Goal: Answer question/provide support: Share knowledge or assist other users

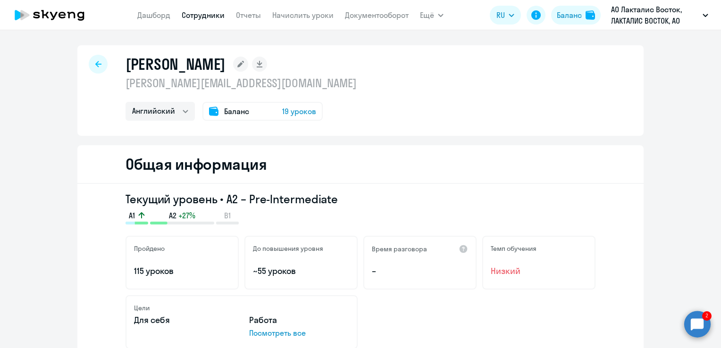
select select "english"
click at [700, 329] on circle at bounding box center [697, 324] width 26 height 26
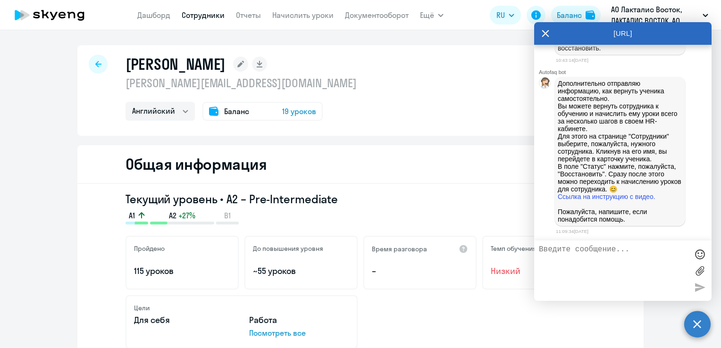
drag, startPoint x: 357, startPoint y: 64, endPoint x: 118, endPoint y: 65, distance: 238.7
click at [118, 65] on div "Семёнов Александр Михайлович aleksandr.semenov@cei.lactalis.com Английский Бала…" at bounding box center [360, 90] width 566 height 91
copy h1 "[PERSON_NAME]"
click at [201, 14] on link "Сотрудники" at bounding box center [203, 14] width 43 height 9
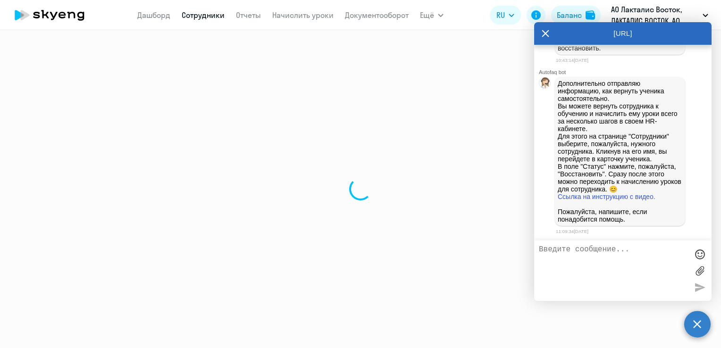
select select "30"
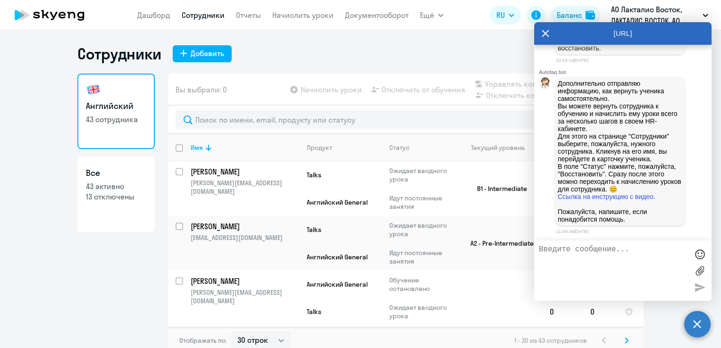
click at [245, 86] on div "Вы выбрали: 0 Начислить уроки Отключить от обучения Управлять компенсацией Откл…" at bounding box center [406, 90] width 476 height 32
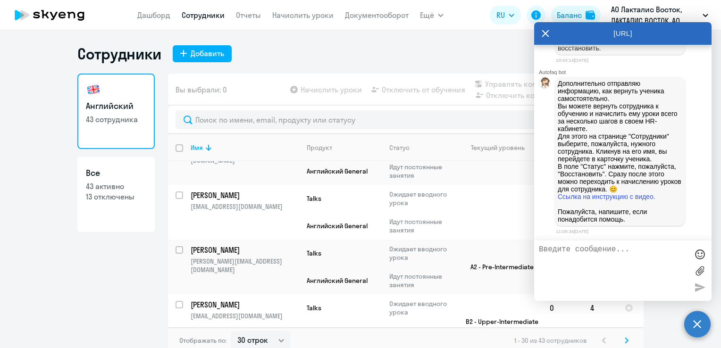
scroll to position [1498, 0]
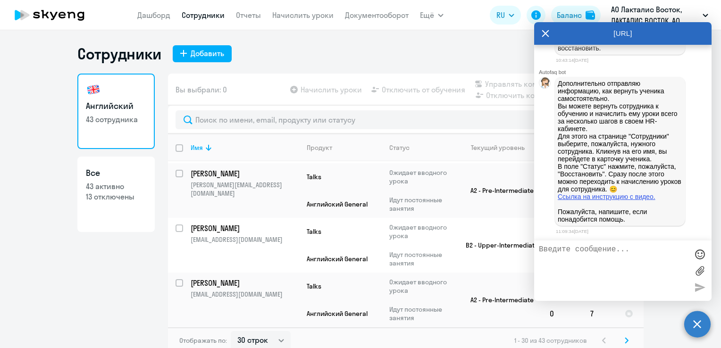
click at [643, 197] on link "Ссылка на инструкцию с видео." at bounding box center [607, 197] width 98 height 8
click at [113, 195] on p "13 отключены" at bounding box center [116, 197] width 60 height 10
select select "30"
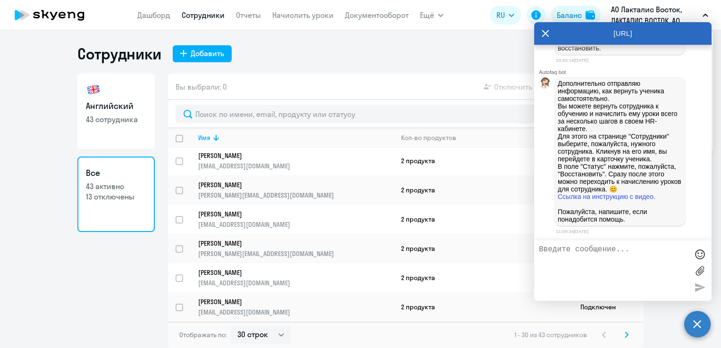
scroll to position [21326, 0]
click at [593, 253] on textarea at bounding box center [613, 270] width 149 height 51
type textarea "нужна помощь менеджера"
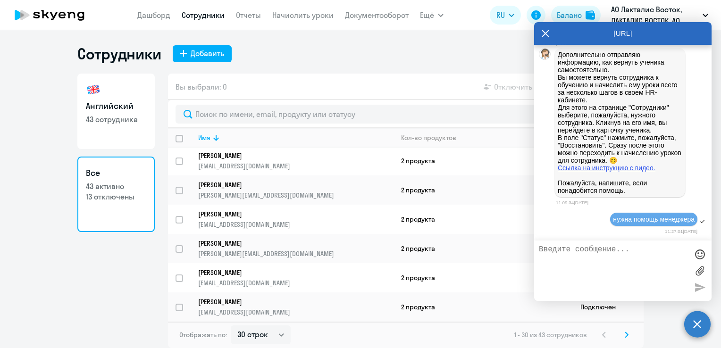
scroll to position [21355, 0]
click at [113, 194] on p "13 отключены" at bounding box center [116, 197] width 60 height 10
click at [634, 256] on textarea at bounding box center [613, 270] width 149 height 51
type textarea "Где просмотреть список фамилий отключенных учеников?"
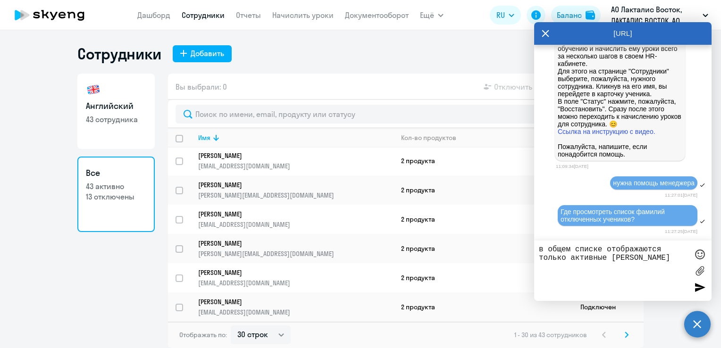
scroll to position [21453, 0]
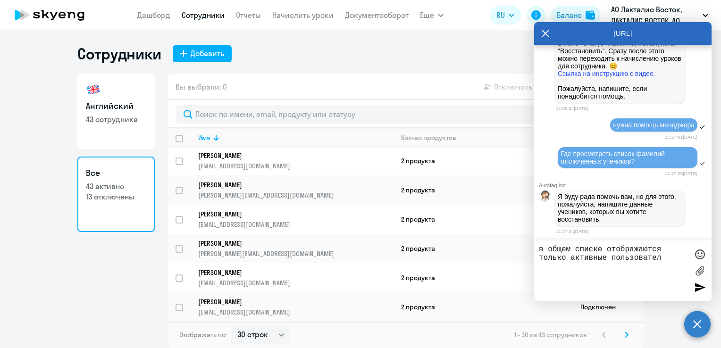
type textarea "в общем списке отображаются только активные пользователи"
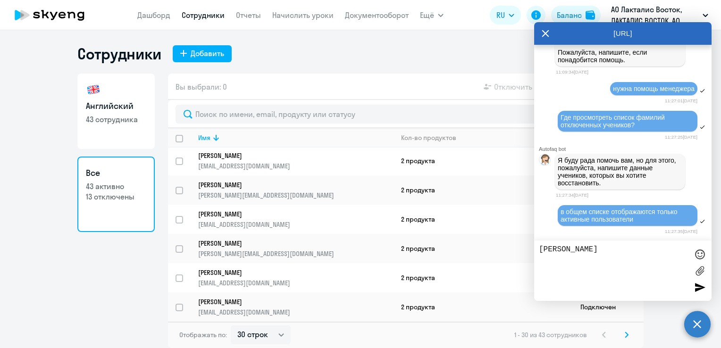
type textarea "[PERSON_NAME]"
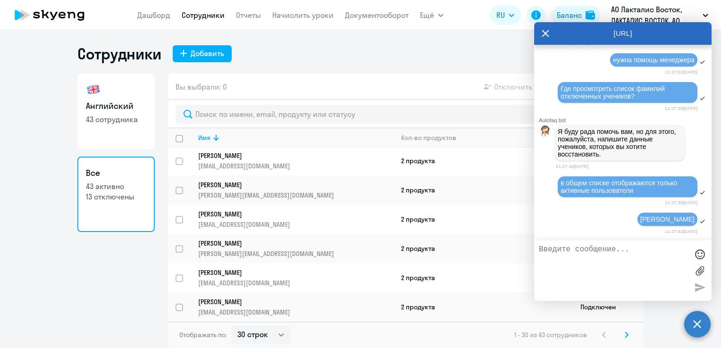
scroll to position [21519, 0]
click at [569, 246] on textarea at bounding box center [613, 270] width 149 height 51
click at [593, 257] on textarea at bounding box center [613, 270] width 149 height 51
paste textarea "EMELYANOVA [PERSON_NAME]"
type textarea "возможный вариант написания имени и фамилии: EMELYANOVA Mariya"
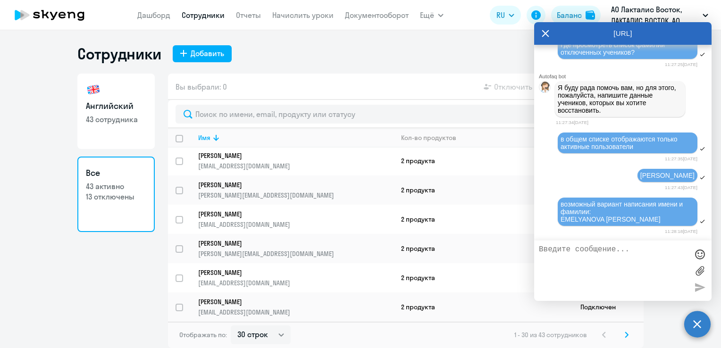
scroll to position [21564, 0]
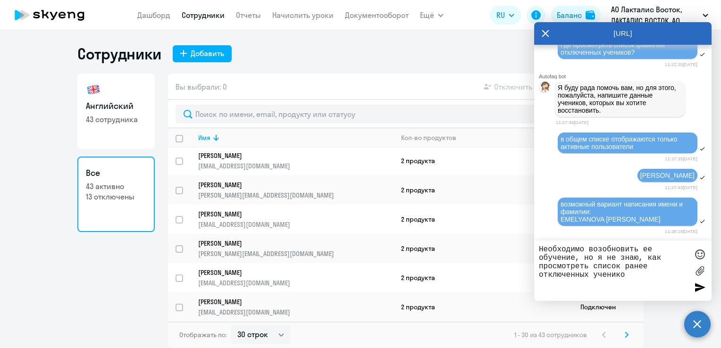
type textarea "Необходимо возобновить ее обучение, но я не знаю, как просмотреть список ранее …"
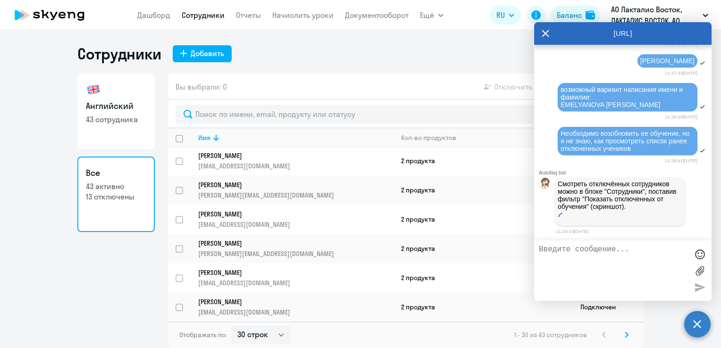
scroll to position [21689, 0]
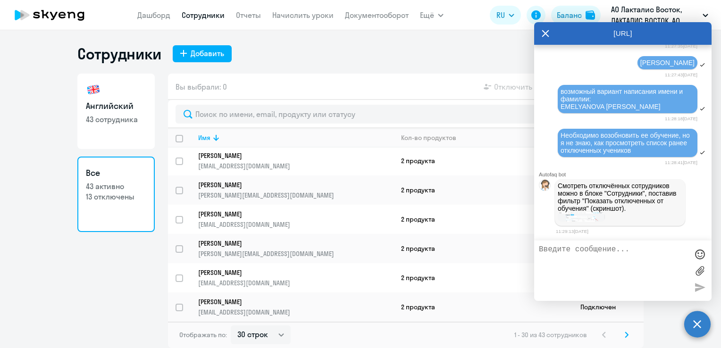
click at [211, 13] on link "Сотрудники" at bounding box center [203, 14] width 43 height 9
select select "30"
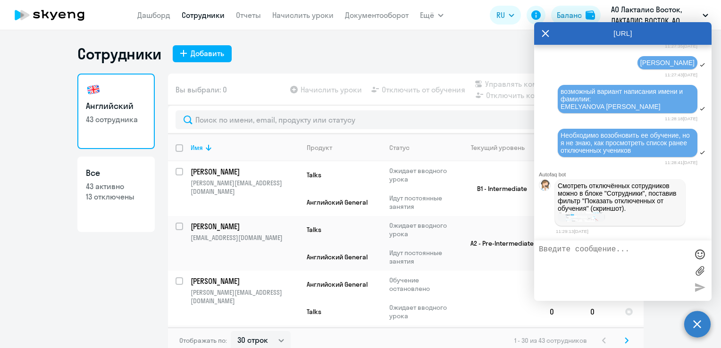
drag, startPoint x: 587, startPoint y: 31, endPoint x: 615, endPoint y: 38, distance: 29.3
click at [615, 38] on div "[URL]" at bounding box center [622, 33] width 177 height 23
click at [582, 220] on img at bounding box center [581, 217] width 47 height 10
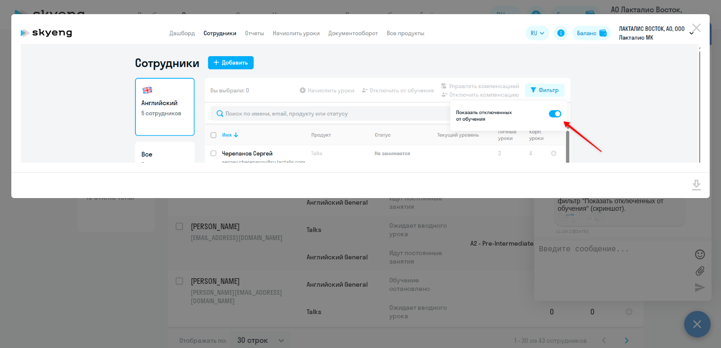
click at [462, 289] on div at bounding box center [360, 174] width 721 height 348
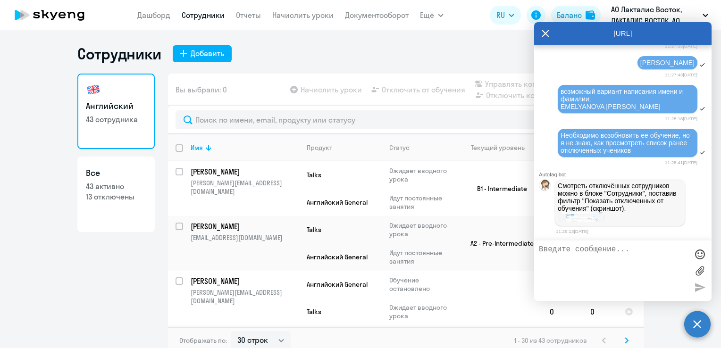
drag, startPoint x: 576, startPoint y: 31, endPoint x: 569, endPoint y: 42, distance: 12.9
click at [574, 41] on div "[URL]" at bounding box center [622, 33] width 177 height 23
click at [547, 33] on icon at bounding box center [546, 33] width 8 height 23
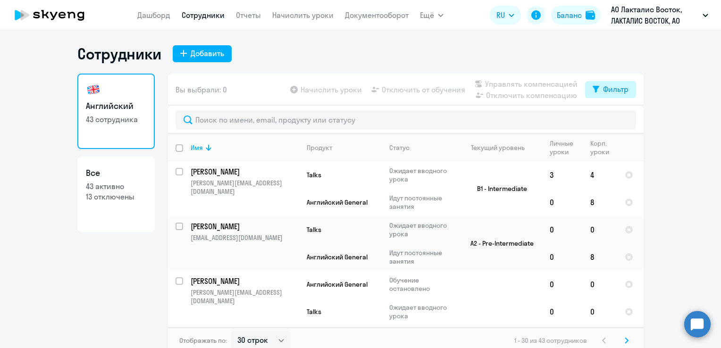
click at [603, 85] on div "Фильтр" at bounding box center [615, 89] width 25 height 11
click at [621, 120] on span at bounding box center [617, 120] width 16 height 9
click at [609, 120] on input "checkbox" at bounding box center [608, 120] width 0 height 0
checkbox input "true"
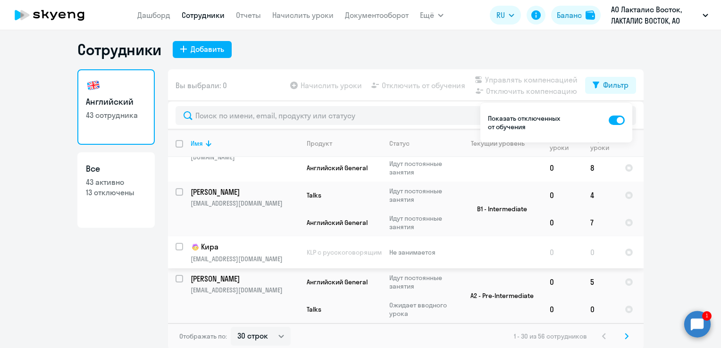
scroll to position [6, 0]
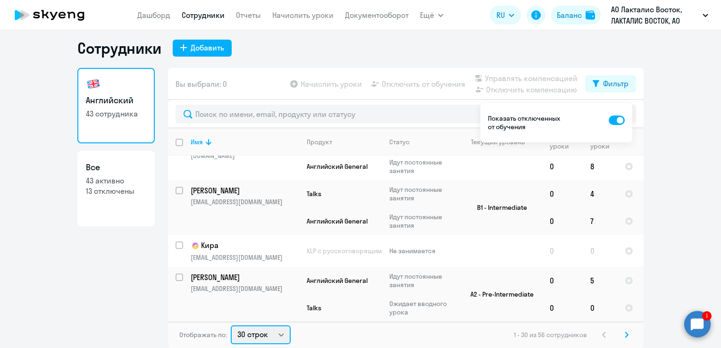
click at [277, 334] on select "30 строк 50 строк 100 строк" at bounding box center [261, 335] width 60 height 19
select select "100"
click at [231, 326] on select "30 строк 50 строк 100 строк" at bounding box center [261, 335] width 60 height 19
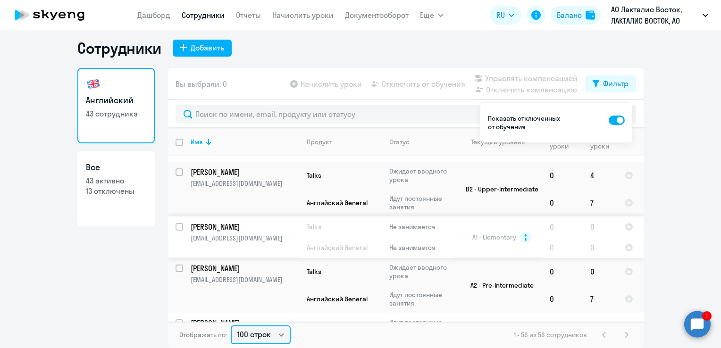
scroll to position [1840, 0]
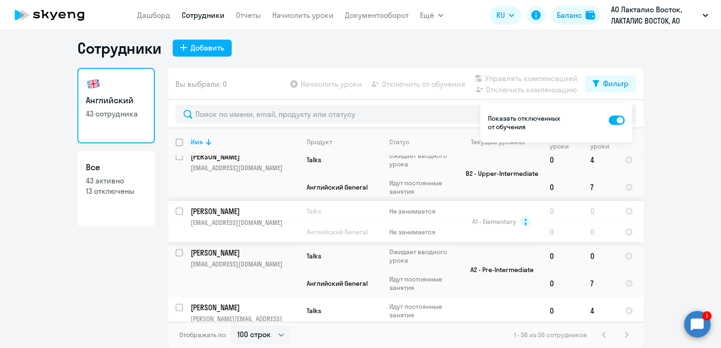
drag, startPoint x: 175, startPoint y: 217, endPoint x: 170, endPoint y: 217, distance: 4.7
click at [176, 217] on input "select row 2334232" at bounding box center [185, 217] width 19 height 19
checkbox input "true"
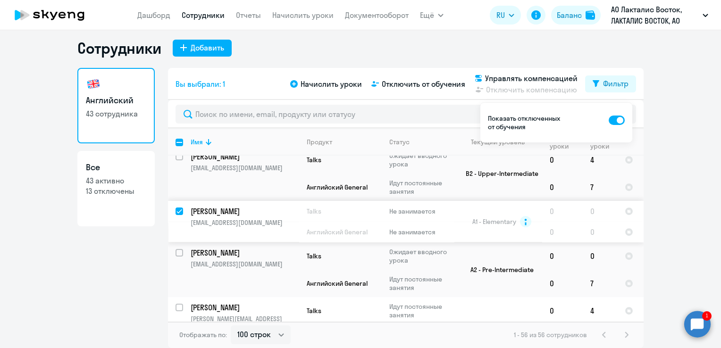
click at [236, 214] on p "[PERSON_NAME]" at bounding box center [244, 211] width 107 height 10
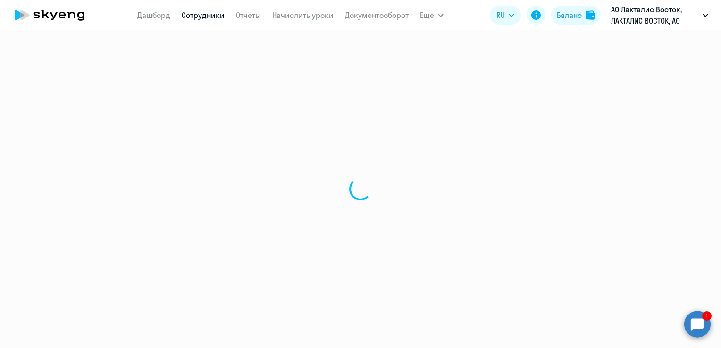
select select "english"
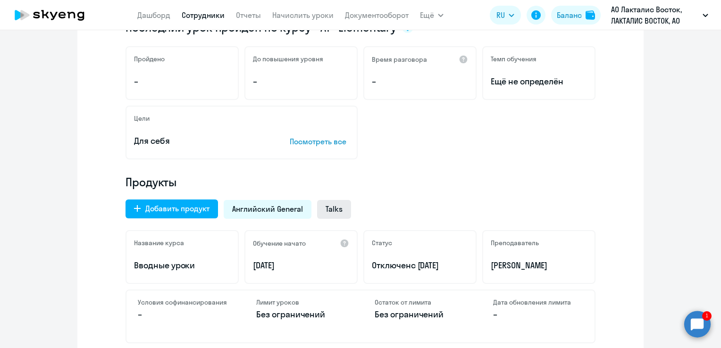
scroll to position [189, 0]
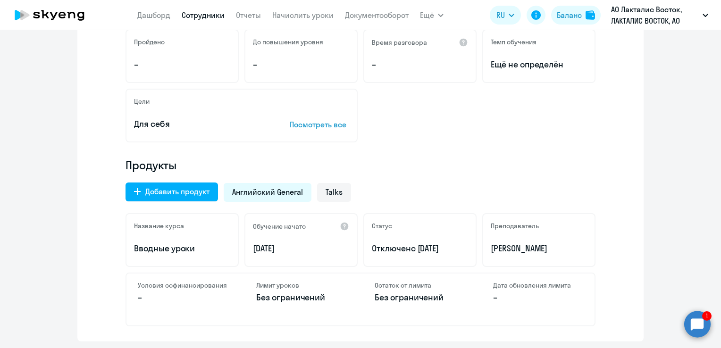
click at [423, 245] on span "с 04.04.2025" at bounding box center [425, 248] width 28 height 11
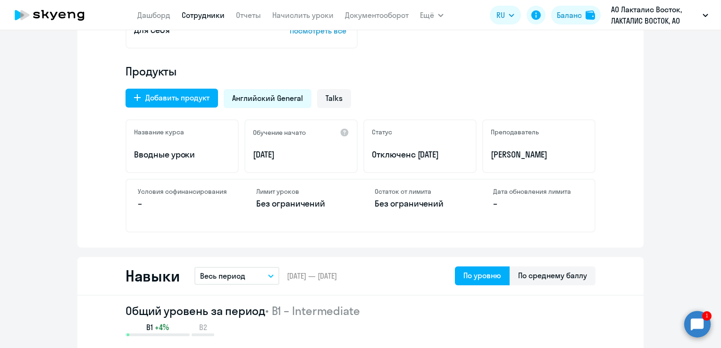
scroll to position [283, 0]
click at [406, 143] on div "Статус Отключен с 04.04.2025" at bounding box center [419, 146] width 113 height 54
click at [343, 133] on div at bounding box center [344, 131] width 9 height 9
click at [338, 155] on p "15.02.2024" at bounding box center [301, 154] width 96 height 12
click at [421, 151] on span "с 04.04.2025" at bounding box center [425, 154] width 28 height 11
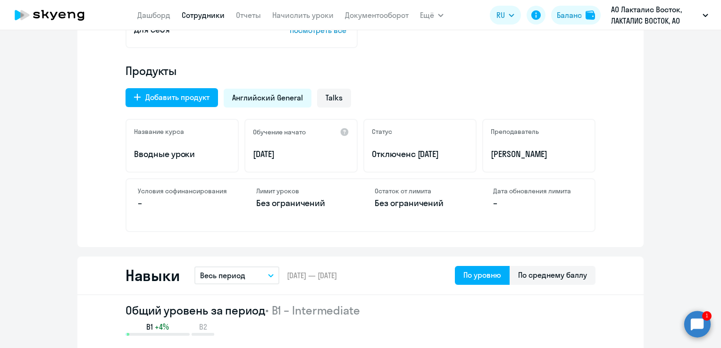
click at [296, 158] on p "15.02.2024" at bounding box center [301, 154] width 96 height 12
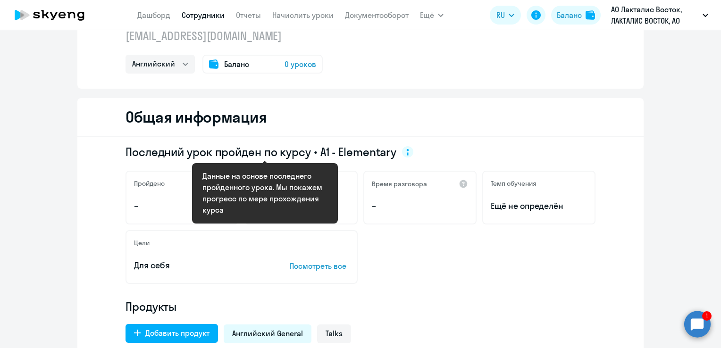
scroll to position [0, 0]
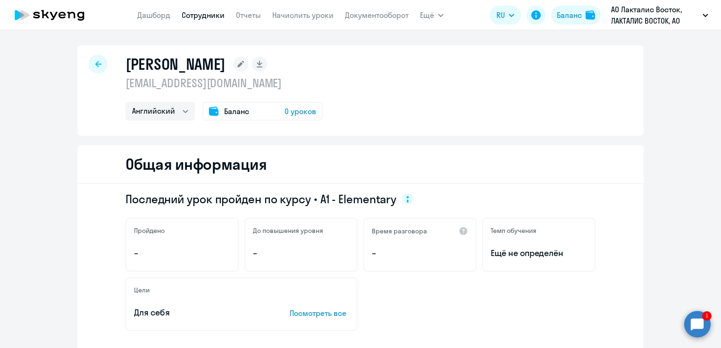
click at [89, 64] on div at bounding box center [98, 64] width 19 height 19
select select "30"
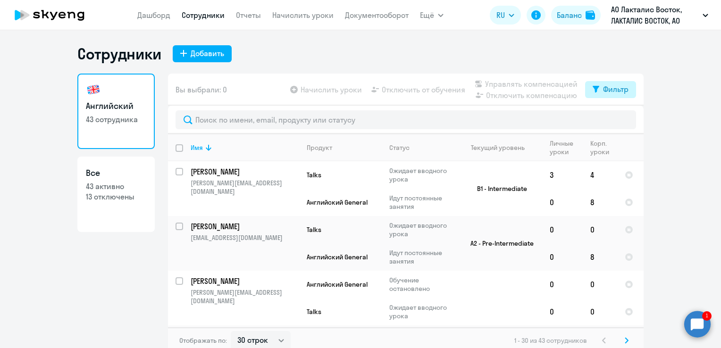
click at [606, 95] on button "Фильтр" at bounding box center [610, 89] width 51 height 17
click at [619, 120] on span at bounding box center [617, 120] width 16 height 9
click at [609, 120] on input "checkbox" at bounding box center [608, 120] width 0 height 0
checkbox input "true"
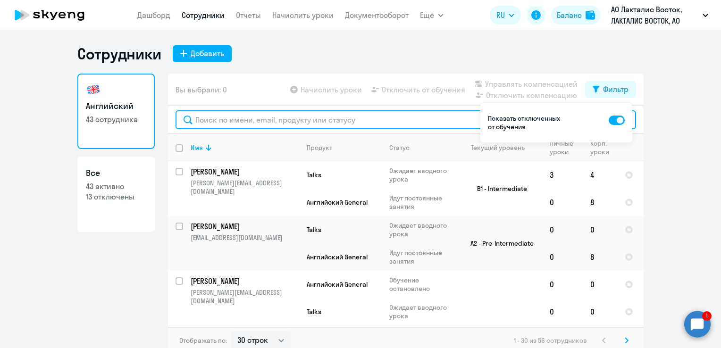
click at [231, 117] on input "text" at bounding box center [406, 119] width 460 height 19
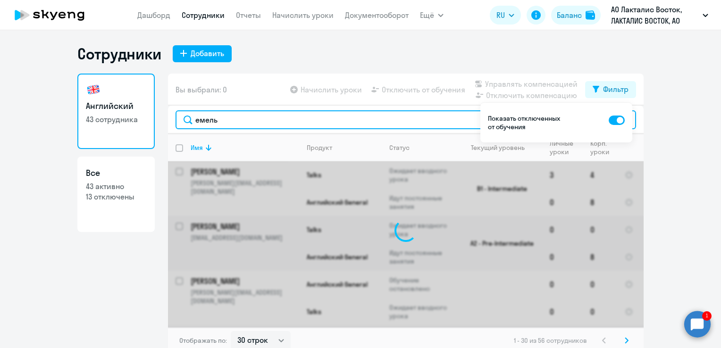
type input "емелья"
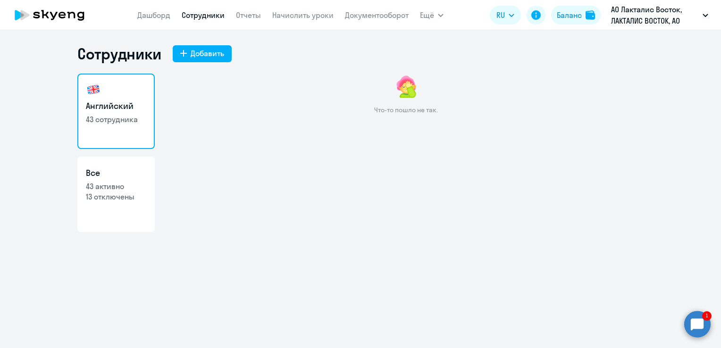
click at [211, 22] on nav "[PERSON_NAME] Отчеты Начислить уроки Документооборот" at bounding box center [272, 15] width 271 height 19
click at [214, 20] on app-menu-item-link "Сотрудники" at bounding box center [203, 15] width 43 height 12
click at [214, 15] on link "Сотрудники" at bounding box center [203, 14] width 43 height 9
click at [130, 96] on link "Английский 43 сотрудника" at bounding box center [115, 111] width 77 height 75
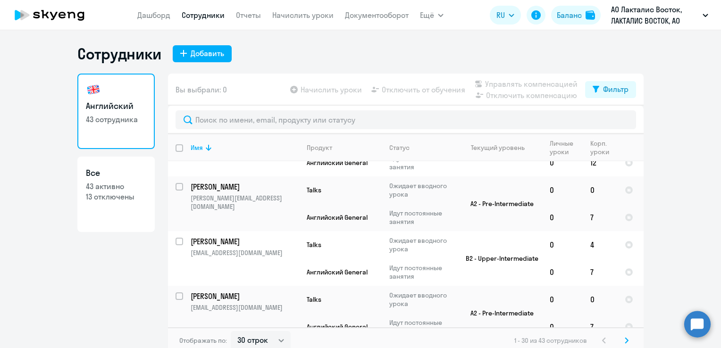
scroll to position [1498, 0]
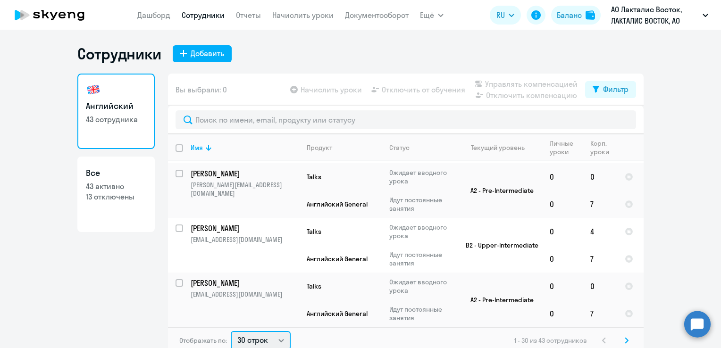
click at [272, 339] on select "30 строк 50 строк 100 строк" at bounding box center [261, 340] width 60 height 19
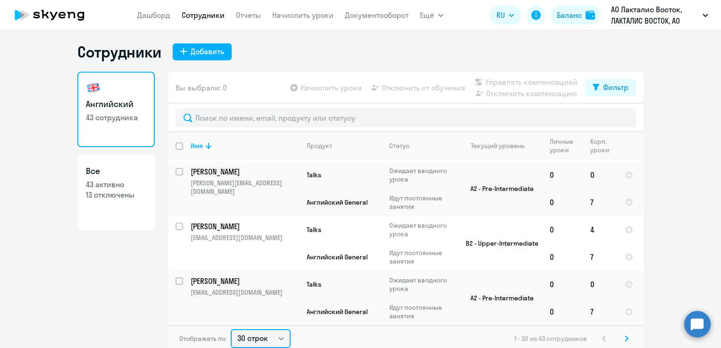
select select "100"
click at [231, 329] on select "30 строк 50 строк 100 строк" at bounding box center [261, 338] width 60 height 19
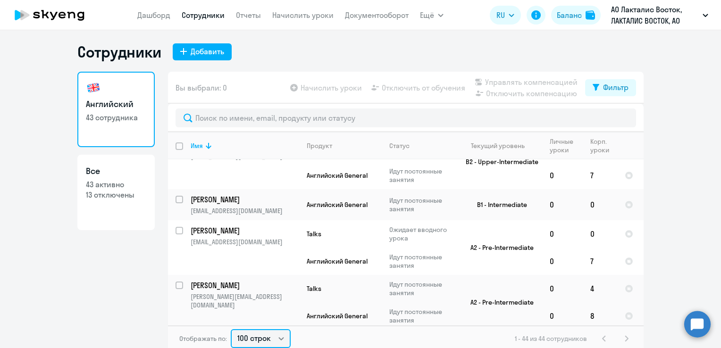
scroll to position [1557, 0]
click at [178, 215] on input "select row 2334232" at bounding box center [185, 205] width 19 height 19
checkbox input "true"
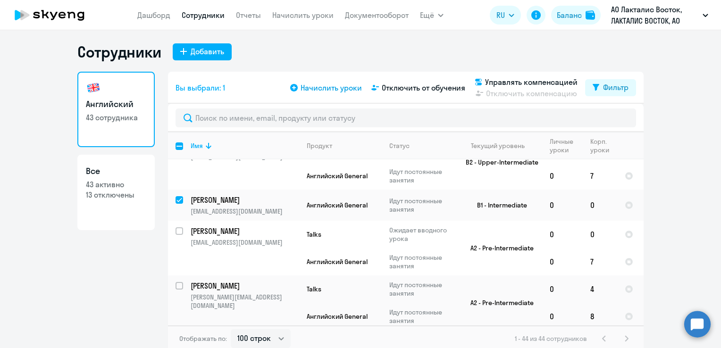
click at [344, 84] on span "Начислить уроки" at bounding box center [331, 87] width 61 height 11
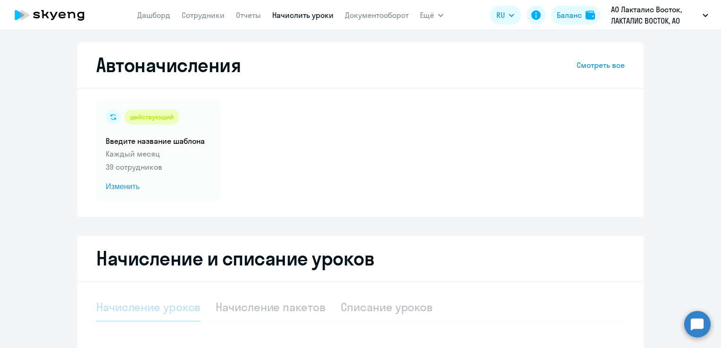
select select "10"
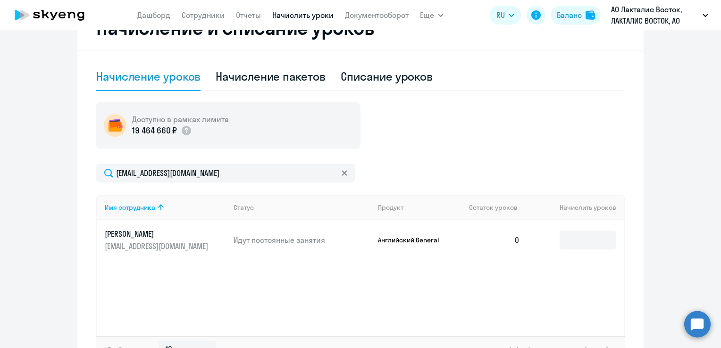
scroll to position [238, 0]
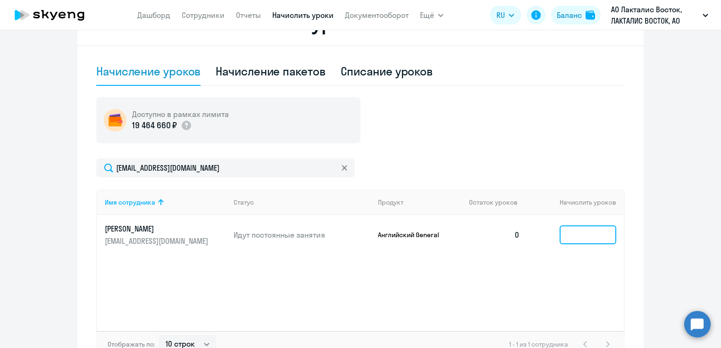
click at [585, 236] on input at bounding box center [588, 235] width 57 height 19
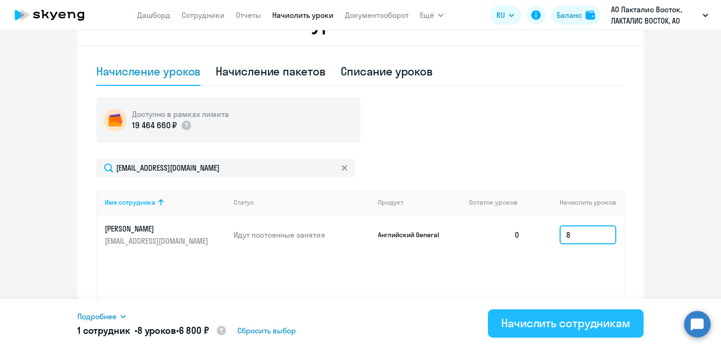
type input "8"
click at [551, 318] on div "Начислить сотрудникам" at bounding box center [565, 323] width 129 height 15
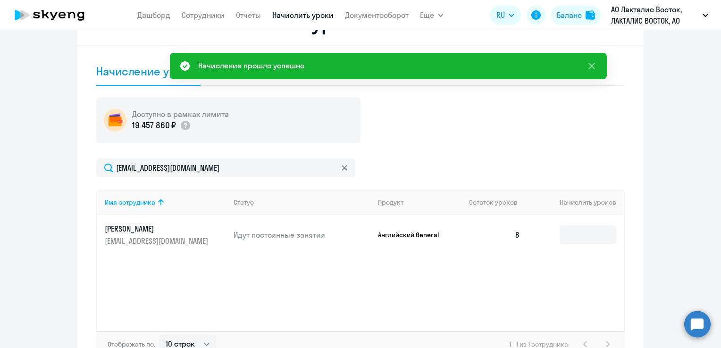
click at [296, 8] on nav "[PERSON_NAME] Отчеты Начислить уроки Документооборот" at bounding box center [272, 15] width 271 height 19
click at [296, 13] on link "Начислить уроки" at bounding box center [302, 14] width 61 height 9
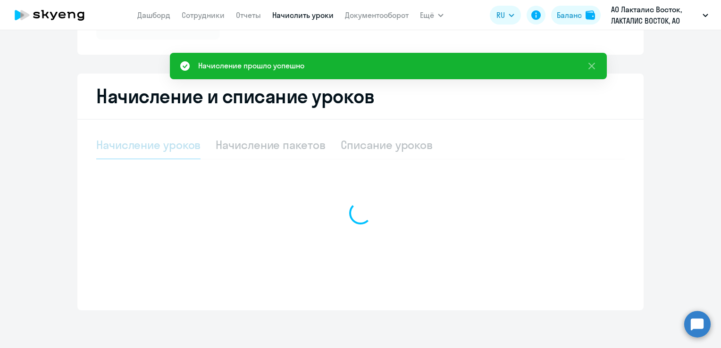
scroll to position [125, 0]
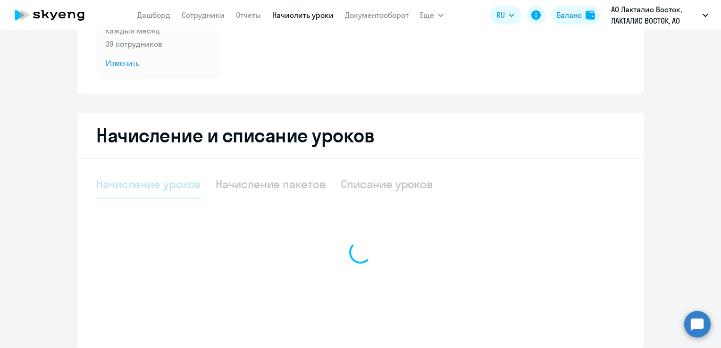
select select "10"
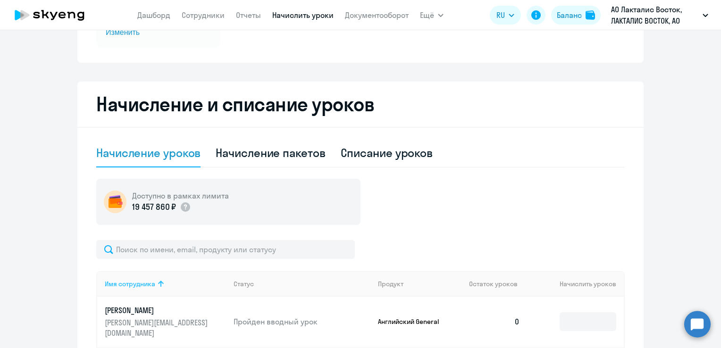
scroll to position [172, 0]
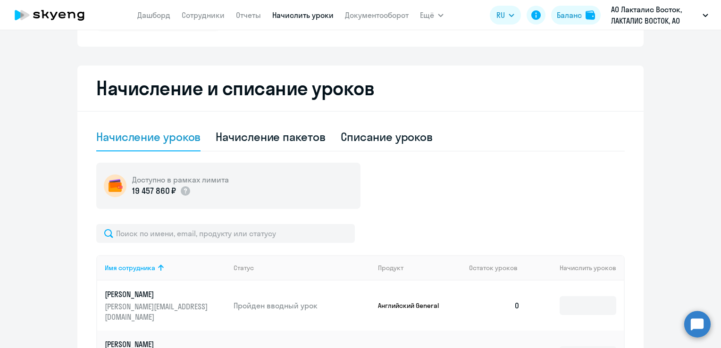
click at [209, 9] on app-menu-item-link "Сотрудники" at bounding box center [203, 15] width 43 height 12
click at [215, 14] on link "Сотрудники" at bounding box center [203, 14] width 43 height 9
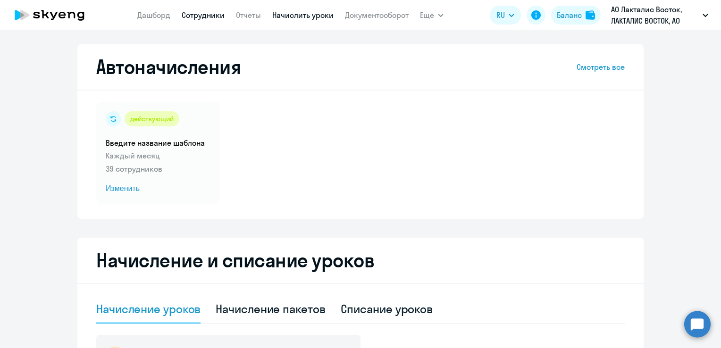
select select "30"
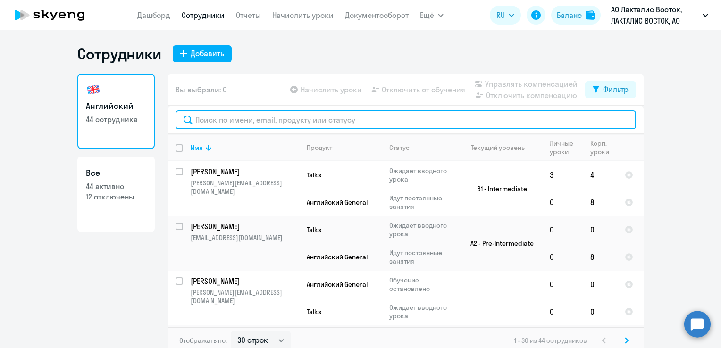
click at [216, 119] on input "text" at bounding box center [406, 119] width 460 height 19
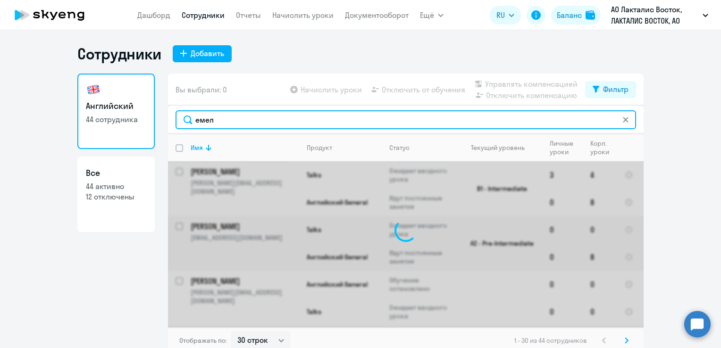
type input "емель"
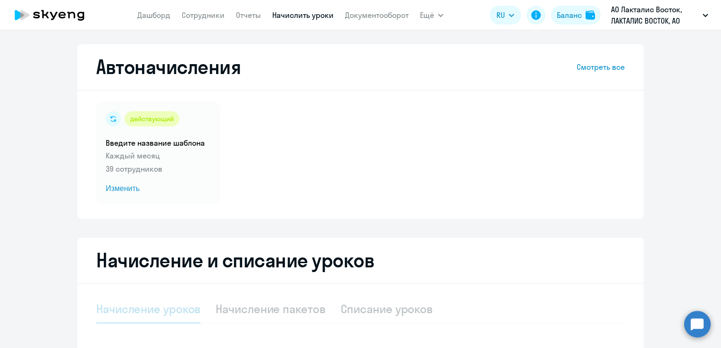
select select "10"
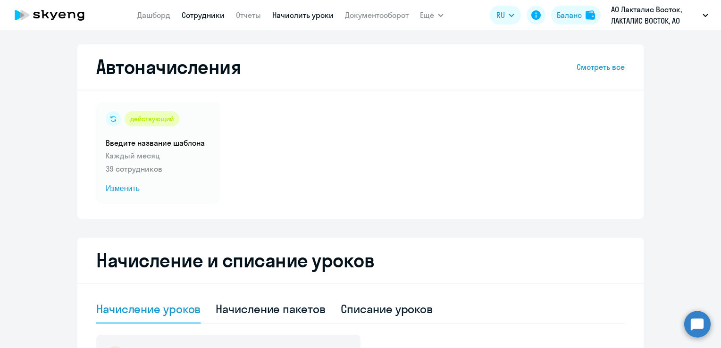
click at [204, 17] on link "Сотрудники" at bounding box center [203, 14] width 43 height 9
select select "30"
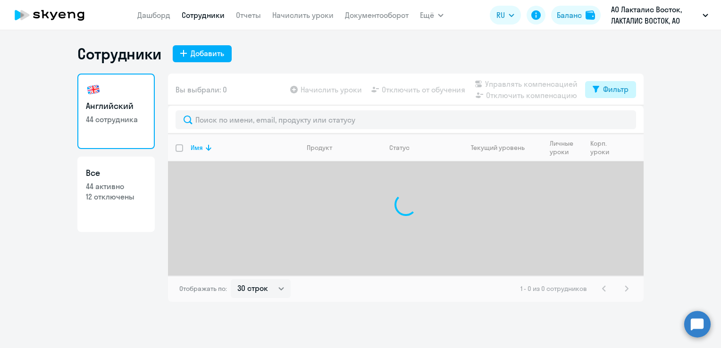
click at [627, 90] on div "Фильтр" at bounding box center [615, 89] width 25 height 11
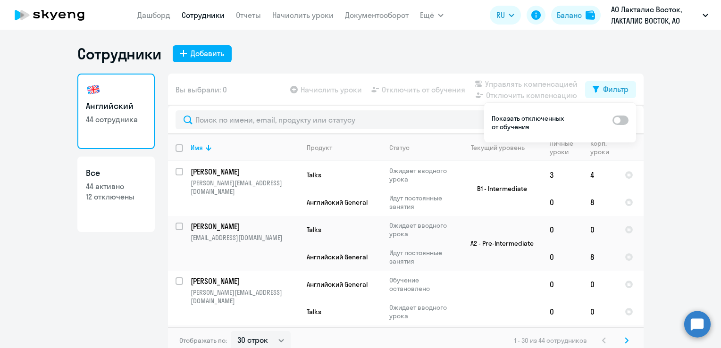
click at [624, 120] on span at bounding box center [620, 120] width 16 height 9
click at [612, 120] on input "checkbox" at bounding box center [612, 120] width 0 height 0
checkbox input "true"
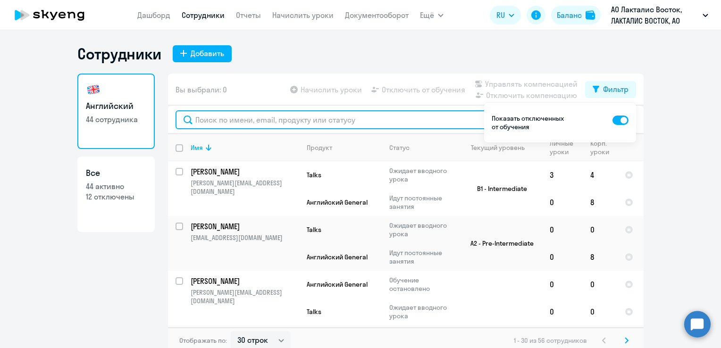
click at [213, 122] on input "text" at bounding box center [406, 119] width 460 height 19
type input "ем"
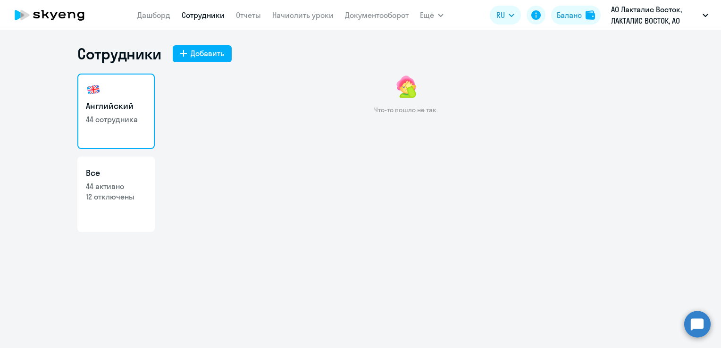
click at [210, 18] on link "Сотрудники" at bounding box center [203, 14] width 43 height 9
click at [37, 115] on ng-component "Сотрудники Добавить Английский 44 сотрудника Все 44 активно 12 отключены Что-то…" at bounding box center [360, 157] width 721 height 227
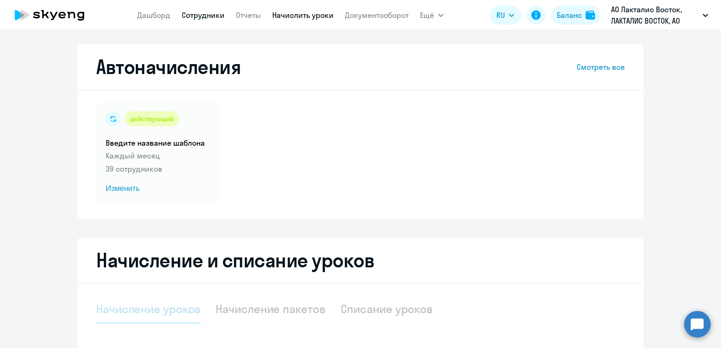
click at [208, 17] on link "Сотрудники" at bounding box center [203, 14] width 43 height 9
select select "30"
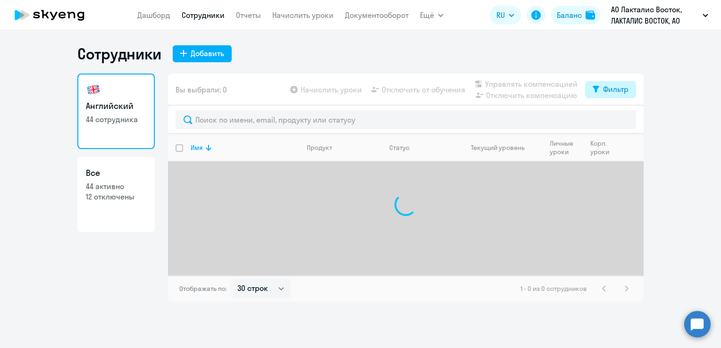
click at [617, 92] on div "Фильтр" at bounding box center [615, 89] width 25 height 11
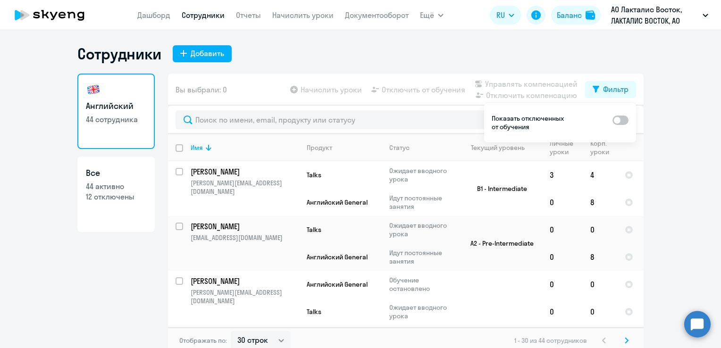
click at [618, 122] on span at bounding box center [620, 120] width 16 height 9
click at [612, 120] on input "checkbox" at bounding box center [612, 120] width 0 height 0
checkbox input "true"
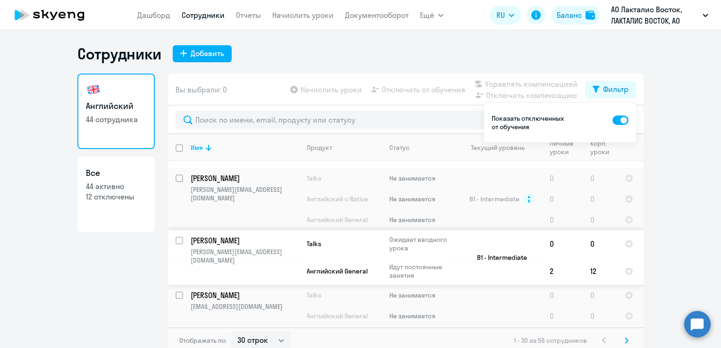
scroll to position [283, 0]
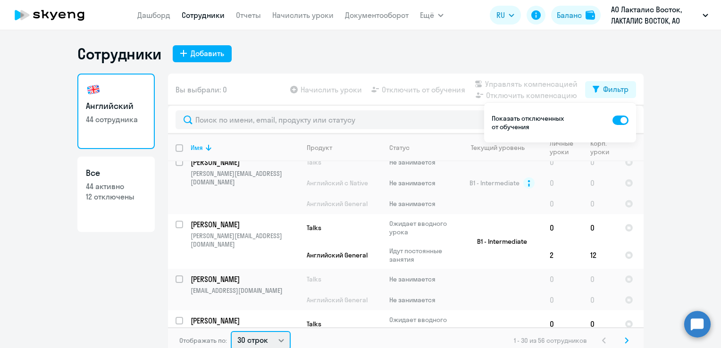
click at [259, 337] on select "30 строк 50 строк 100 строк" at bounding box center [261, 340] width 60 height 19
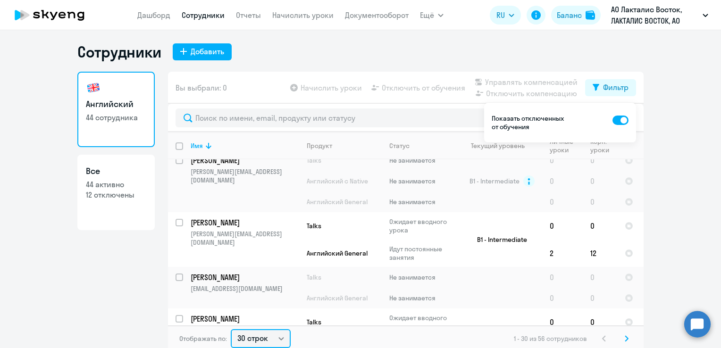
select select "100"
click at [231, 329] on select "30 строк 50 строк 100 строк" at bounding box center [261, 338] width 60 height 19
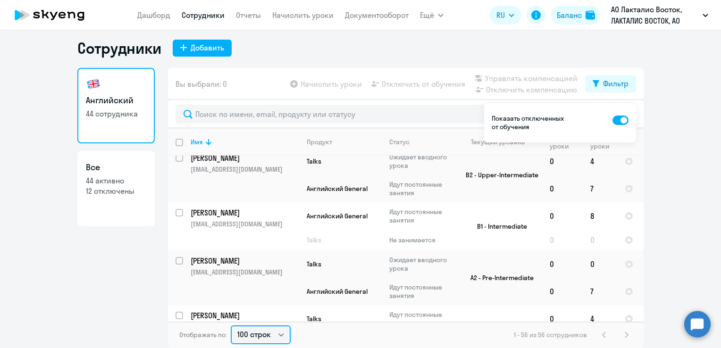
scroll to position [1840, 0]
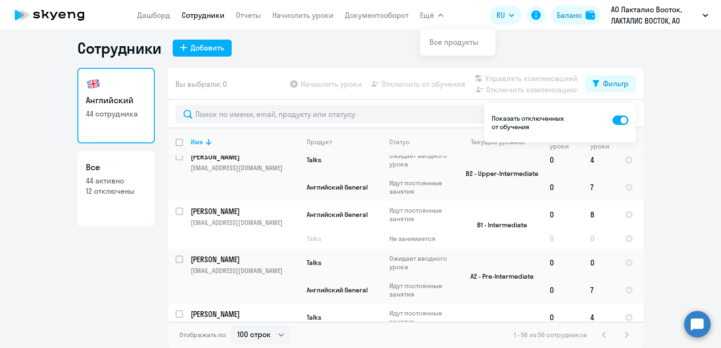
click at [690, 324] on circle at bounding box center [697, 324] width 26 height 26
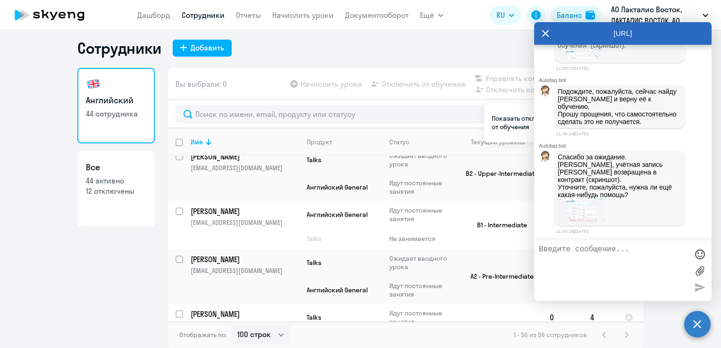
scroll to position [21850, 0]
click at [576, 264] on textarea at bounding box center [613, 270] width 149 height 51
type textarea "Спасибо большое! Не знала об этом фильтре. Все получилось!"
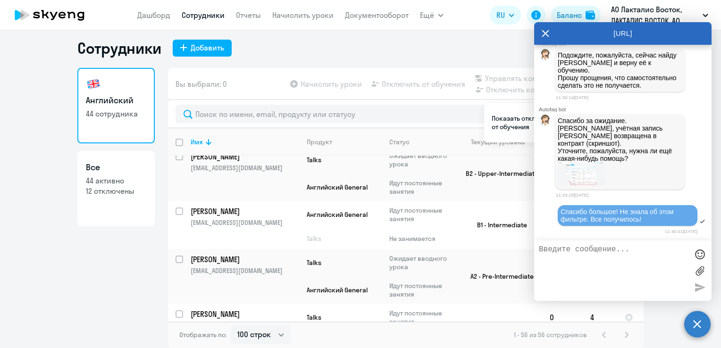
click at [66, 279] on ng-component "Сотрудники Добавить Английский 44 сотрудника Все 44 активно 12 отключены Вы выб…" at bounding box center [360, 193] width 721 height 309
